Goal: Task Accomplishment & Management: Use online tool/utility

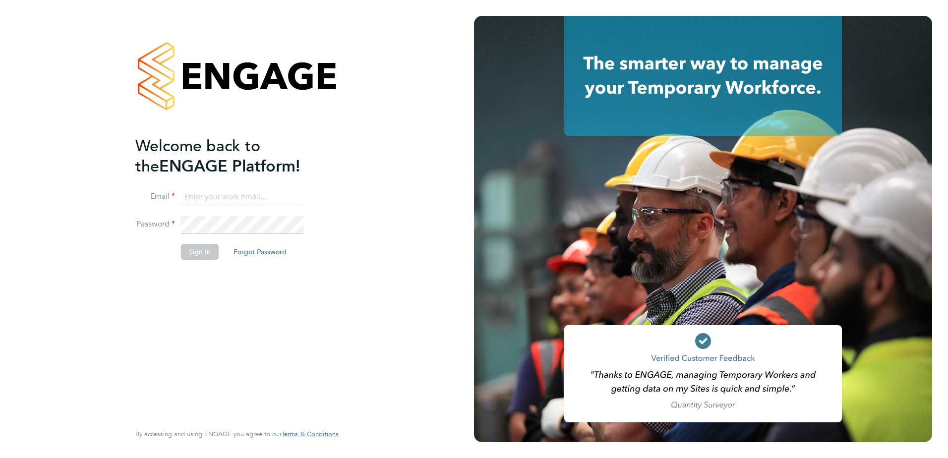
type input "gavin.cronje@vistry.co.uk"
click at [210, 249] on button "Sign In" at bounding box center [200, 252] width 38 height 16
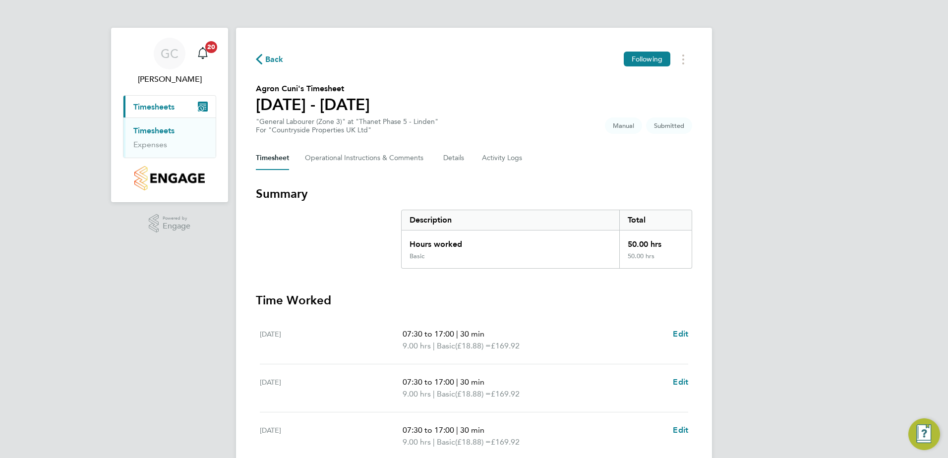
click at [261, 57] on icon "button" at bounding box center [259, 59] width 6 height 10
